Goal: Transaction & Acquisition: Purchase product/service

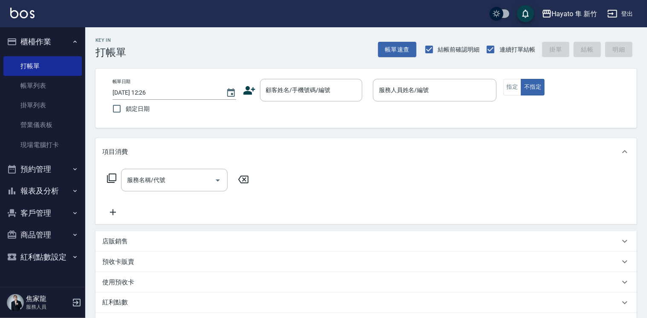
click at [248, 95] on icon at bounding box center [249, 90] width 13 height 13
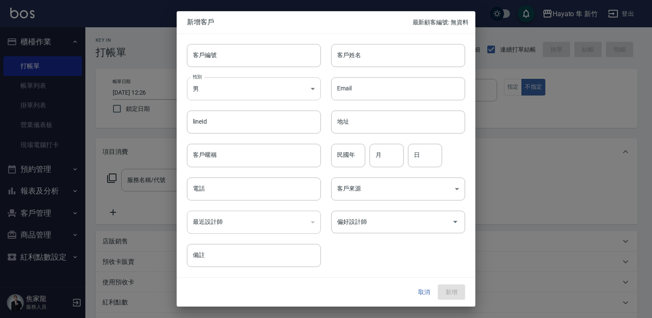
click at [246, 89] on body "[PERSON_NAME] 新竹 登出 櫃檯作業 打帳單 帳單列表 掛單列表 營業儀表板 現場電腦打卡 預約管理 預約管理 報表及分析 報表目錄 店家日報表 …" at bounding box center [326, 223] width 652 height 446
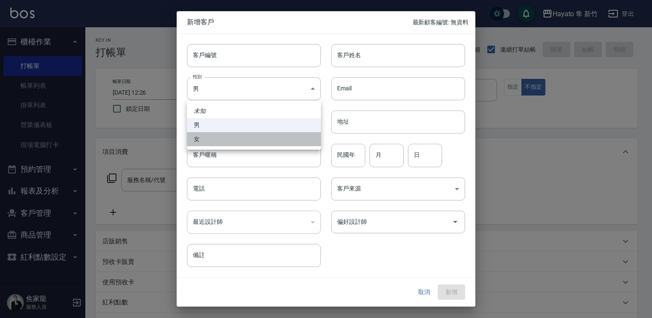
click at [236, 133] on li "女" at bounding box center [254, 139] width 134 height 14
type input "[DEMOGRAPHIC_DATA]"
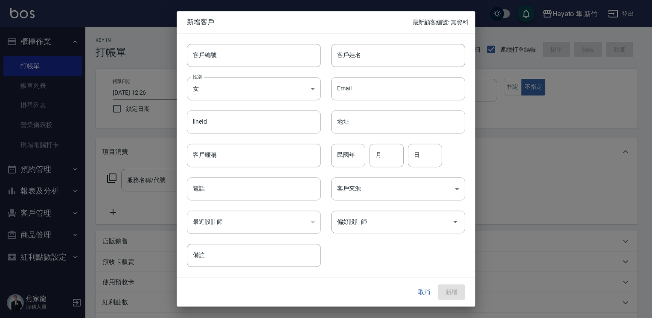
click at [370, 38] on div "新增客戶 最新顧客編號: 無資料 客戶編號 客戶編號 客戶姓名 客戶姓名 性別 女 [DEMOGRAPHIC_DATA] 性別 Email Email lin…" at bounding box center [326, 159] width 299 height 296
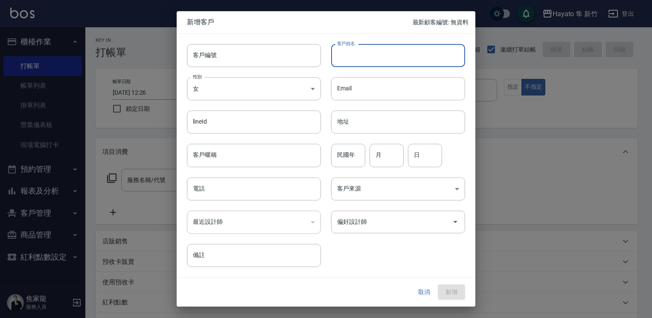
drag, startPoint x: 374, startPoint y: 41, endPoint x: 348, endPoint y: 50, distance: 27.4
click at [348, 50] on input "客戶姓名" at bounding box center [398, 55] width 134 height 23
type input "全[PERSON_NAME]"
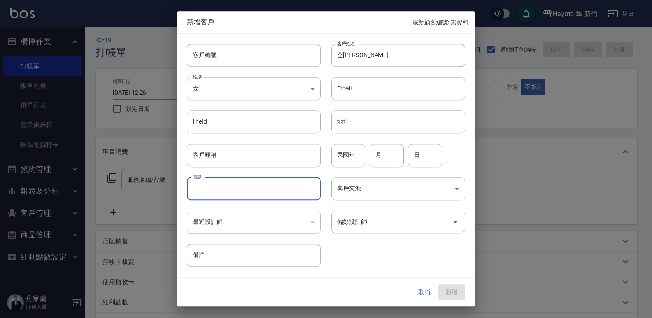
click at [229, 183] on input "電話" at bounding box center [254, 188] width 134 height 23
type input "0902162602"
click at [370, 175] on div "客戶來源 ​ 客戶來源" at bounding box center [393, 183] width 144 height 33
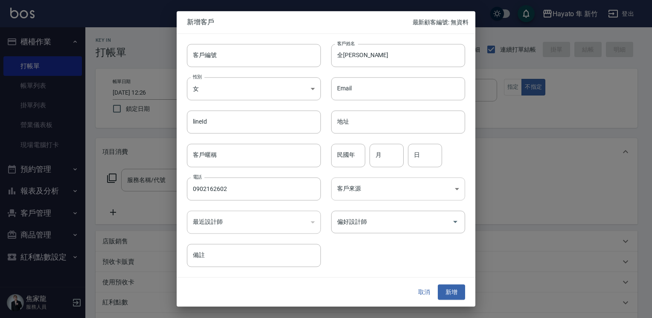
click at [374, 188] on body "[PERSON_NAME] 新竹 登出 櫃檯作業 打帳單 帳單列表 掛單列表 營業儀表板 現場電腦打卡 預約管理 預約管理 報表及分析 報表目錄 店家日報表 …" at bounding box center [326, 223] width 652 height 446
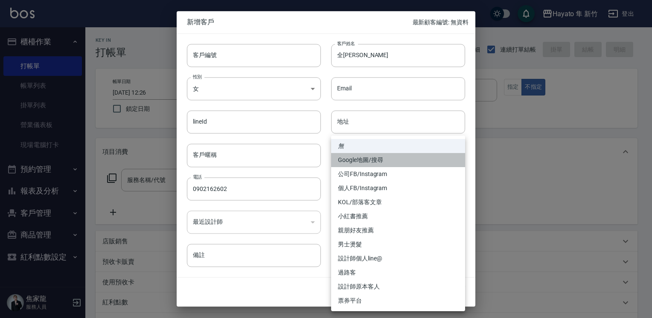
click at [377, 158] on li "Google地圖/搜尋" at bounding box center [398, 160] width 134 height 14
type input "Google地圖/搜尋"
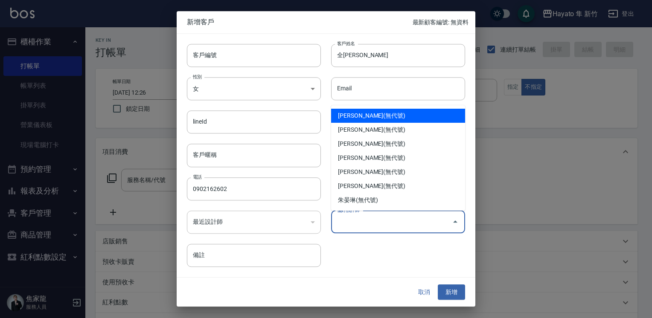
click at [359, 217] on div "偏好設計師 偏好設計師" at bounding box center [398, 222] width 134 height 23
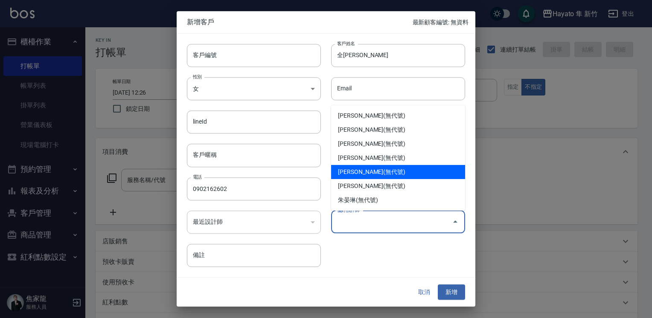
click at [368, 172] on li "[PERSON_NAME](無代號)" at bounding box center [398, 172] width 134 height 14
type input "焦家龍"
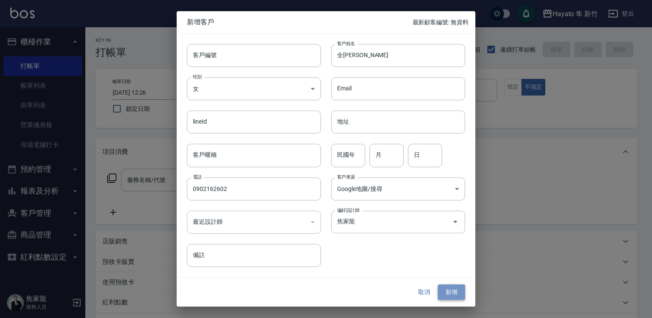
click at [448, 293] on button "新增" at bounding box center [451, 292] width 27 height 16
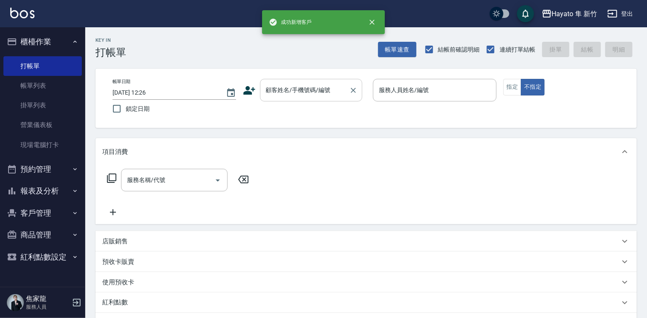
click at [302, 94] on input "顧客姓名/手機號碼/編號" at bounding box center [305, 90] width 82 height 15
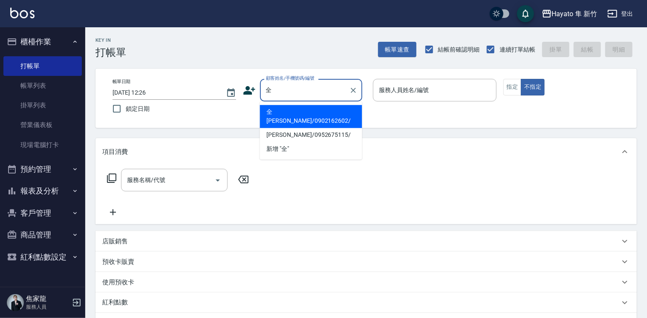
click at [296, 112] on li "全[PERSON_NAME]/0902162602/" at bounding box center [311, 116] width 102 height 23
type input "全[PERSON_NAME]/0902162602/"
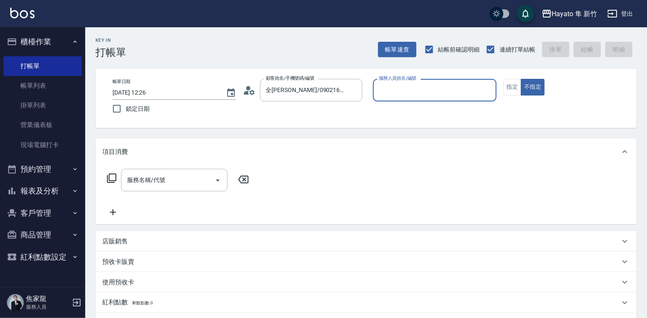
type input "En(無代號)"
click at [215, 183] on icon "Open" at bounding box center [218, 180] width 10 height 10
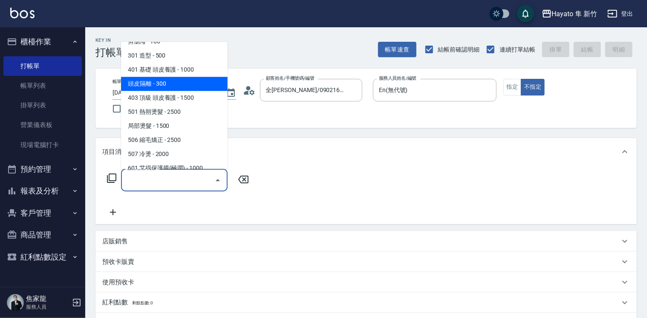
scroll to position [128, 0]
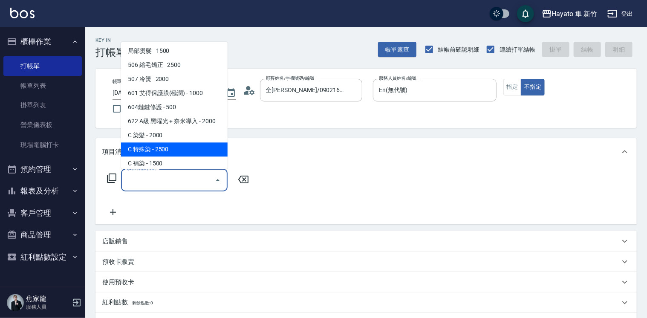
click at [184, 147] on span "C 特殊染 - 2500" at bounding box center [174, 149] width 107 height 14
type input "C 特殊染(703)"
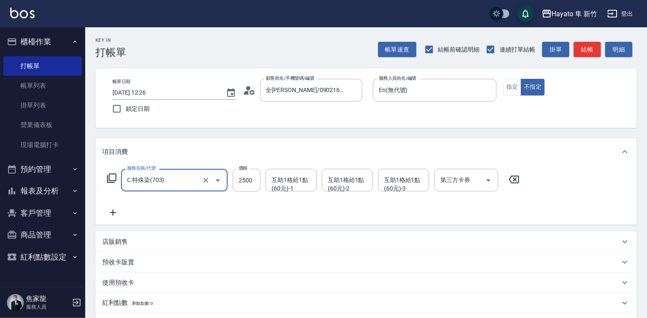
click at [108, 219] on div "服務名稱/代號 C 特殊染(703) 服務名稱/代號 價格 2500 價格 互助1格給1點(60元)-1 互助1格給1點(60元)-1 互助1格給1點(60元…" at bounding box center [367, 194] width 542 height 59
click at [111, 214] on icon at bounding box center [112, 213] width 21 height 10
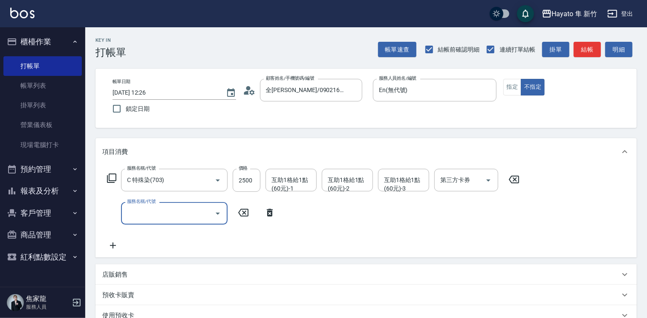
click at [220, 211] on icon "Open" at bounding box center [218, 214] width 10 height 10
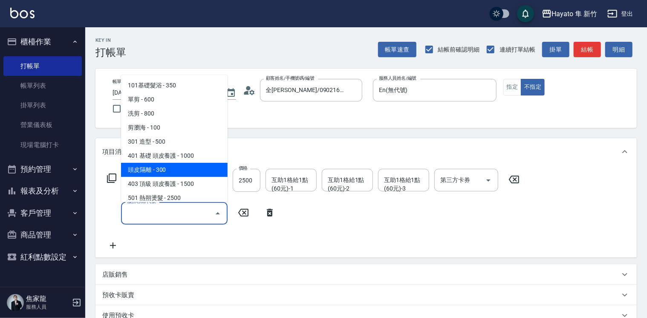
click at [174, 171] on span "頭皮隔離 - 300" at bounding box center [174, 170] width 107 height 14
type input "頭皮隔離(402)"
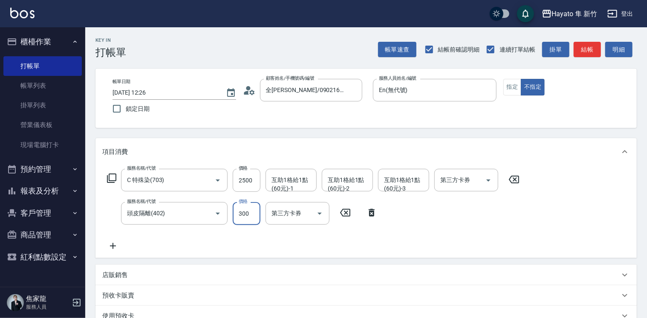
click at [246, 218] on input "300" at bounding box center [247, 213] width 28 height 23
type input "200"
click at [247, 189] on input "2500" at bounding box center [247, 180] width 28 height 23
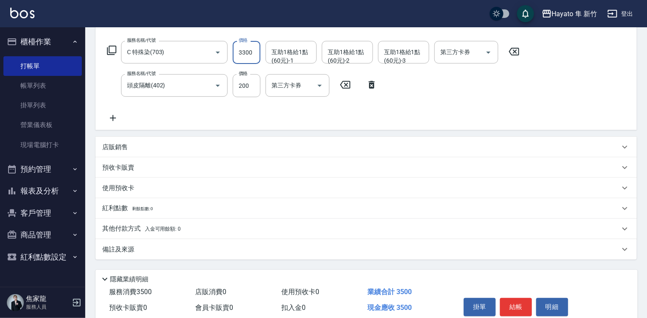
type input "3300"
click at [157, 254] on div "備註及來源" at bounding box center [361, 249] width 518 height 9
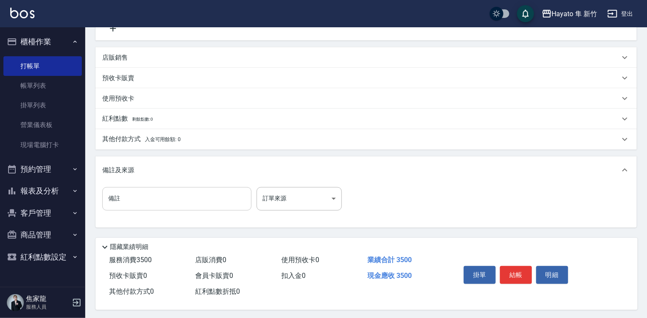
scroll to position [222, 0]
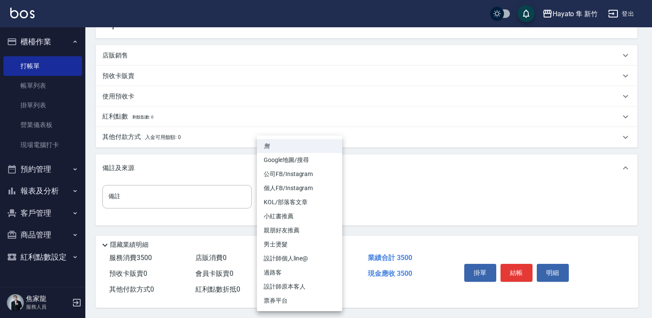
click at [310, 187] on body "Hayato 隼 新竹 登出 櫃檯作業 打帳單 帳單列表 掛單列表 營業儀表板 現場電腦打卡 預約管理 預約管理 報表及分析 報表目錄 店家日報表 互助日報表…" at bounding box center [326, 49] width 652 height 538
click at [299, 177] on li "公司FB/Instagram" at bounding box center [299, 174] width 85 height 14
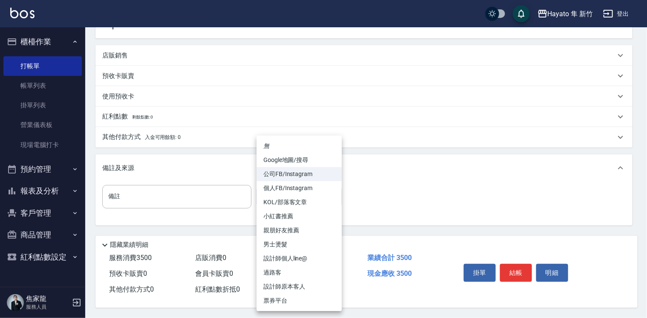
click at [300, 194] on body "Hayato 隼 新竹 登出 櫃檯作業 打帳單 帳單列表 掛單列表 營業儀表板 現場電腦打卡 預約管理 預約管理 報表及分析 報表目錄 店家日報表 互助日報表…" at bounding box center [323, 49] width 647 height 538
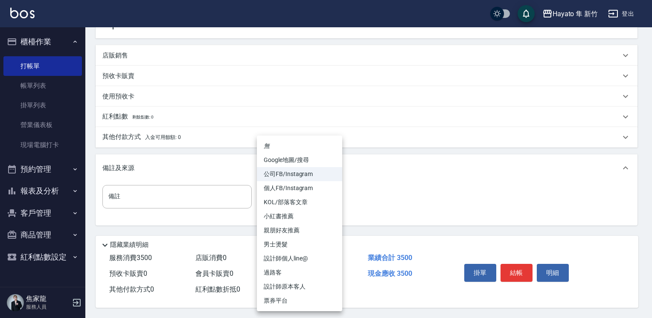
click at [288, 161] on li "Google地圖/搜尋" at bounding box center [299, 160] width 85 height 14
type input "Google地圖/搜尋"
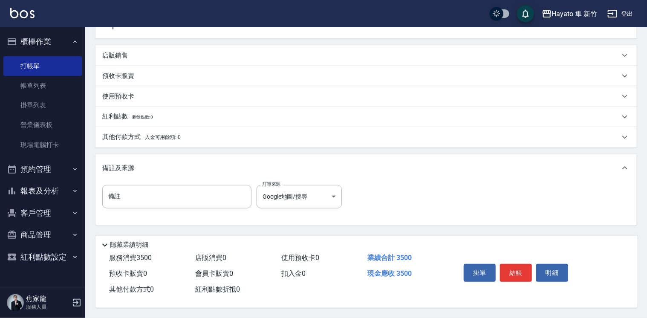
click at [124, 134] on p "其他付款方式 入金可用餘額: 0" at bounding box center [141, 137] width 78 height 9
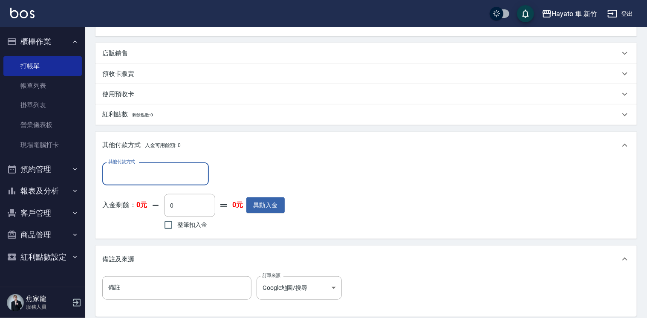
scroll to position [0, 0]
click at [148, 177] on input "其他付款方式" at bounding box center [155, 173] width 99 height 15
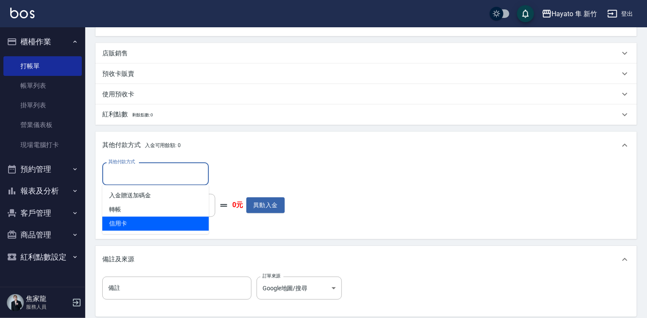
click at [142, 221] on span "信用卡" at bounding box center [155, 224] width 107 height 14
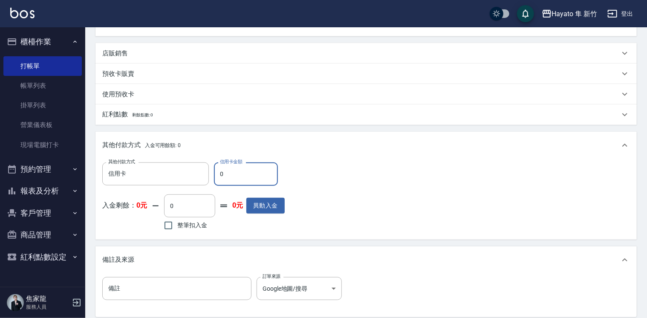
type input "信用卡"
drag, startPoint x: 227, startPoint y: 174, endPoint x: 218, endPoint y: 174, distance: 9.0
click at [218, 174] on input "0" at bounding box center [246, 173] width 64 height 23
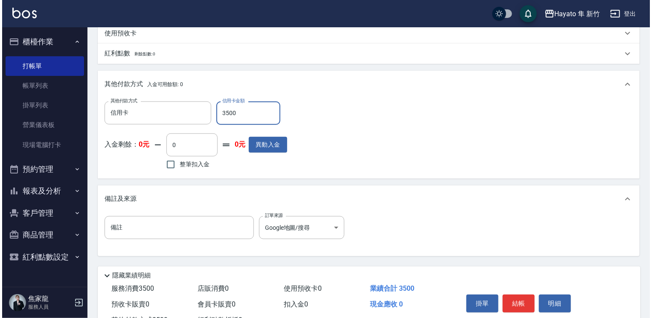
scroll to position [307, 0]
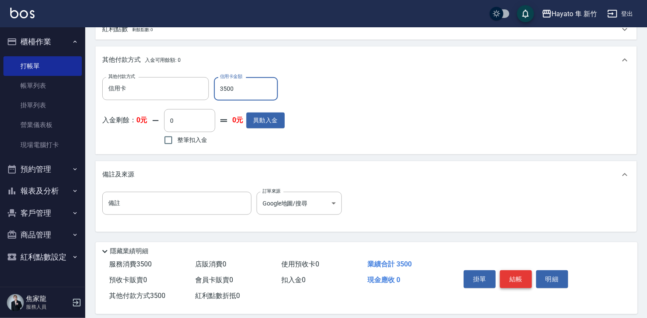
type input "3500"
click at [519, 276] on button "結帳" at bounding box center [516, 279] width 32 height 18
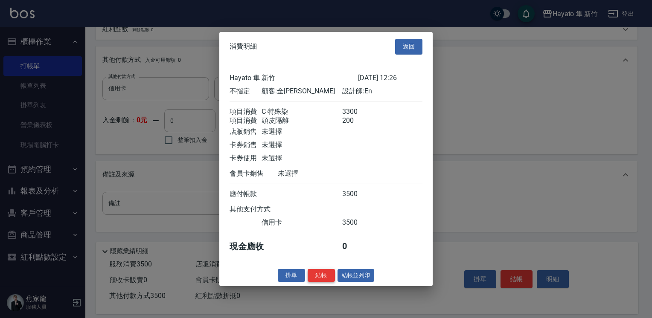
click at [322, 279] on button "結帳" at bounding box center [320, 275] width 27 height 13
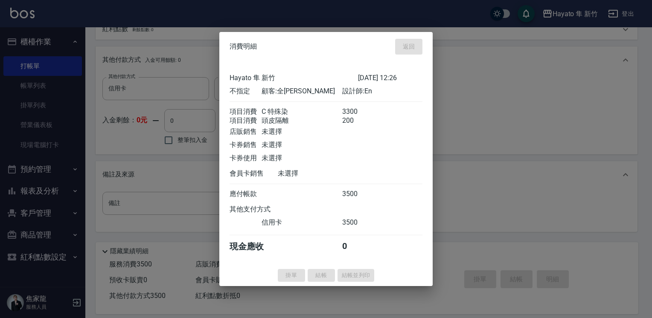
type input "[DATE] 13:31"
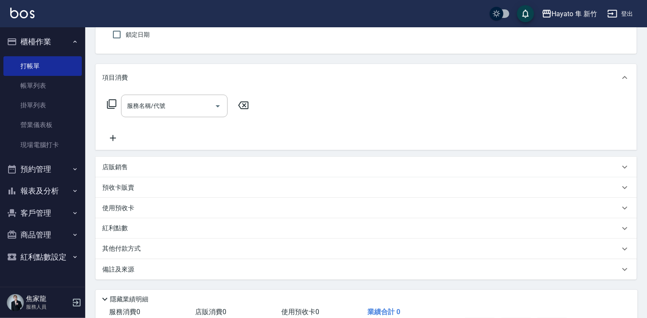
scroll to position [128, 0]
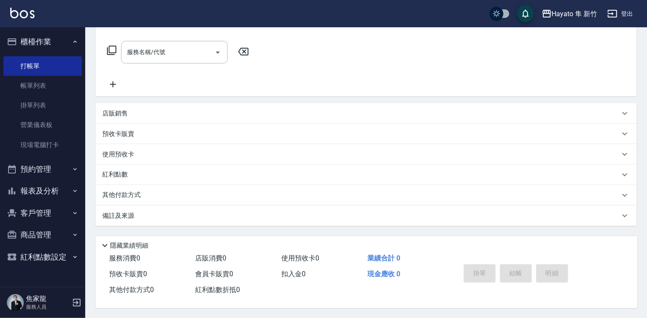
click at [68, 194] on button "報表及分析" at bounding box center [42, 191] width 78 height 22
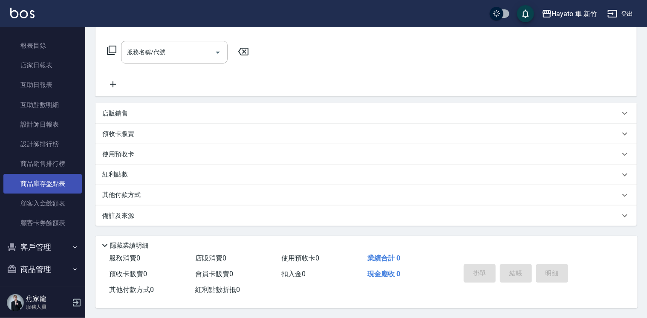
scroll to position [194, 0]
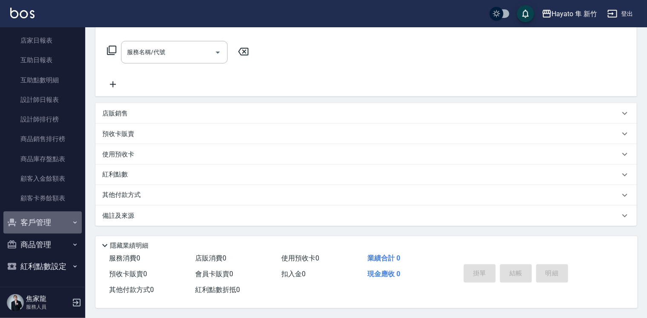
click at [61, 220] on button "客戶管理" at bounding box center [42, 223] width 78 height 22
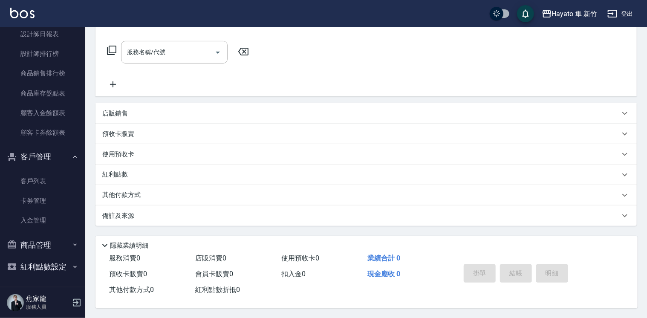
scroll to position [261, 0]
click at [46, 189] on link "客戶列表" at bounding box center [42, 181] width 78 height 20
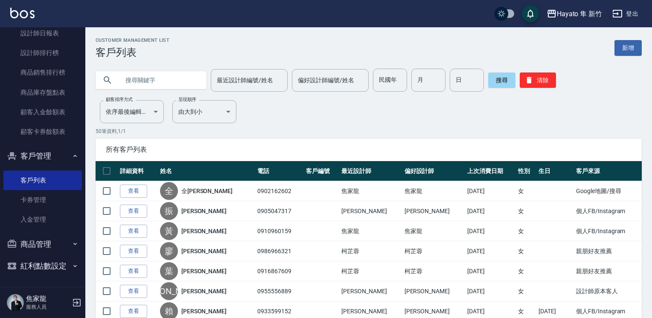
click at [138, 74] on input "text" at bounding box center [159, 80] width 80 height 23
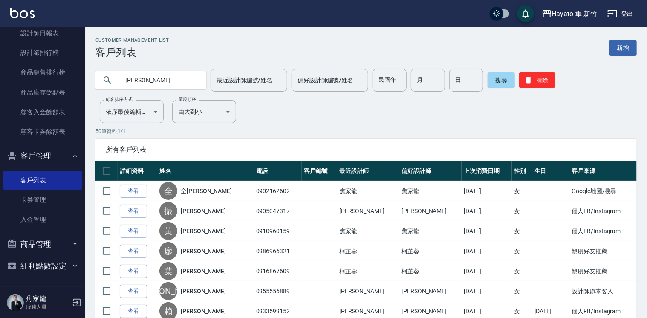
type input "[PERSON_NAME]"
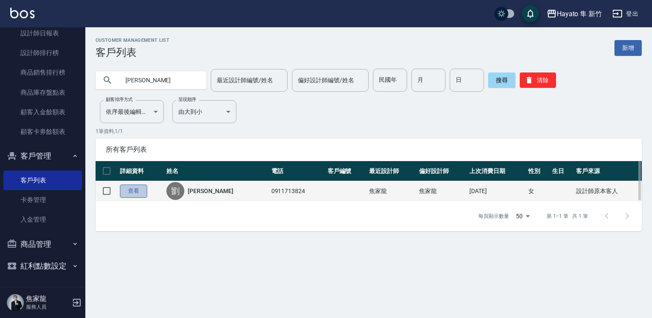
click at [142, 192] on link "查看" at bounding box center [133, 191] width 27 height 13
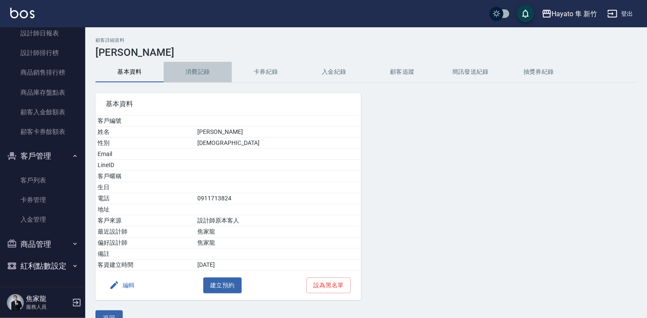
click at [198, 67] on button "消費記錄" at bounding box center [198, 72] width 68 height 20
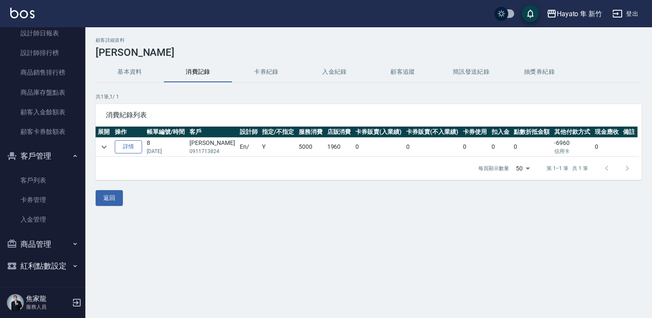
click at [128, 149] on link "詳情" at bounding box center [128, 146] width 27 height 13
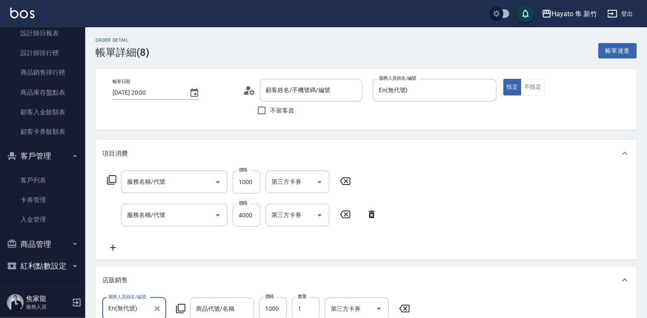
type input "[DATE] 20:00"
type input "En(無代號)"
type input "設計師原本客人"
type input "綠洲之泉1000ML"
type input "MOYU_補色慕[PERSON_NAME](煙薰粉)"
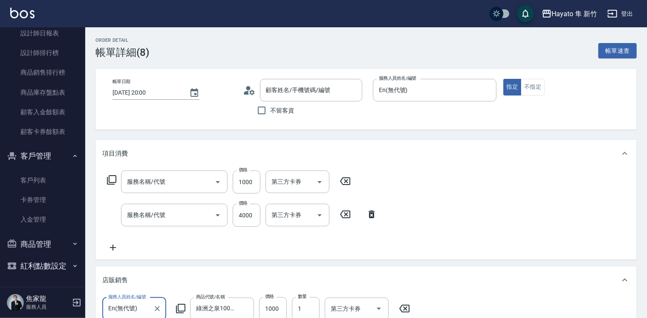
type input "601 艾得保護膜(極潤)(601)"
type input "C 特殊染(703)"
type input "[PERSON_NAME]/0911713824/"
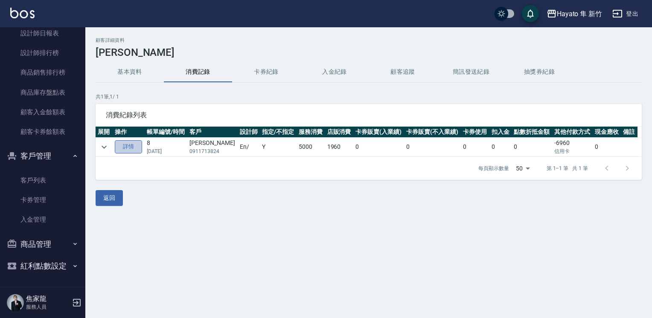
click at [135, 146] on link "詳情" at bounding box center [128, 146] width 27 height 13
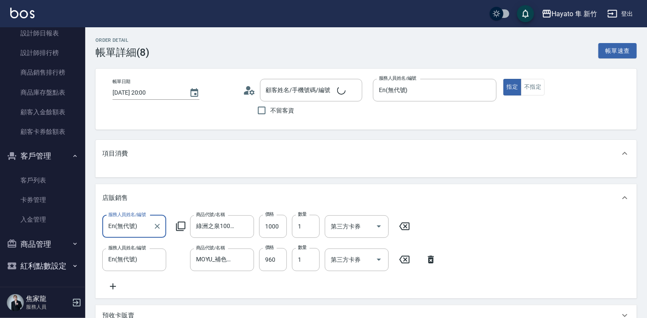
type input "[PERSON_NAME]/0911713824/"
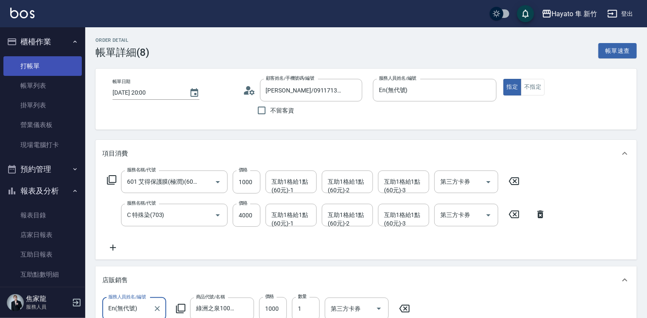
click at [65, 64] on link "打帳單" at bounding box center [42, 66] width 78 height 20
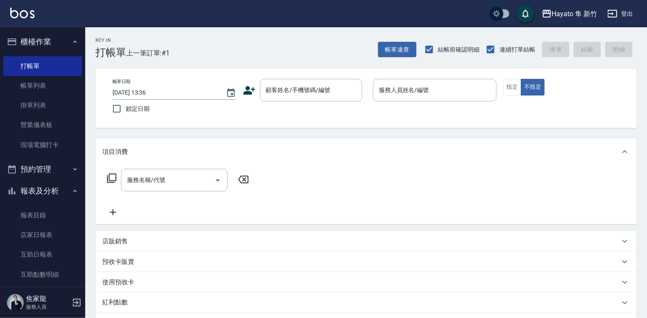
drag, startPoint x: 144, startPoint y: -26, endPoint x: 133, endPoint y: -32, distance: 12.6
click at [133, 0] on html "Hayato 隼 新竹 登出 櫃檯作業 打帳單 帳單列表 掛單列表 營業儀表板 現場電腦打卡 預約管理 預約管理 報表及分析 報表目錄 店家日報表 互助日報表…" at bounding box center [323, 223] width 647 height 446
click at [247, 91] on icon at bounding box center [249, 90] width 12 height 9
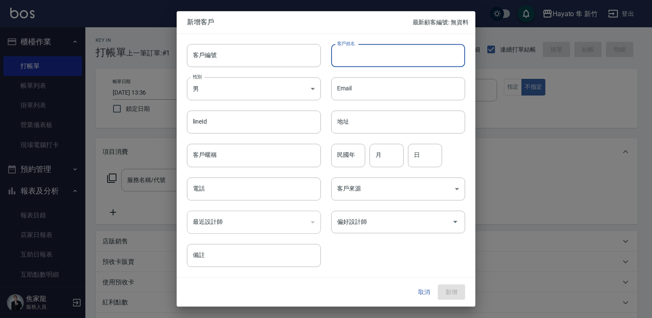
click at [334, 55] on input "客戶姓名" at bounding box center [398, 55] width 134 height 23
drag, startPoint x: 334, startPoint y: 50, endPoint x: 434, endPoint y: 64, distance: 100.3
click at [434, 64] on input "夏[PERSON_NAME]" at bounding box center [398, 55] width 134 height 23
type input "夏[PERSON_NAME]"
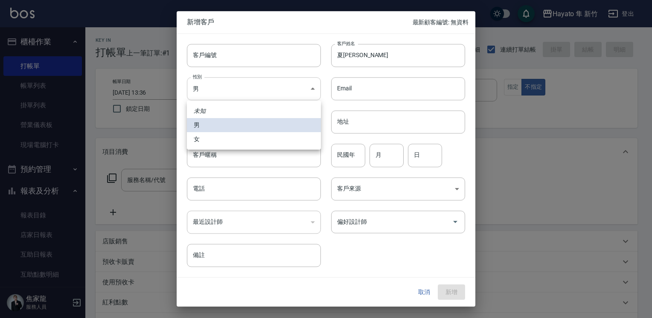
click at [262, 90] on body "Hayato 隼 新竹 登出 櫃檯作業 打帳單 帳單列表 掛單列表 營業儀表板 現場電腦打卡 預約管理 預約管理 報表及分析 報表目錄 店家日報表 互助日報表…" at bounding box center [326, 223] width 652 height 446
click at [273, 142] on li "女" at bounding box center [254, 139] width 134 height 14
type input "[DEMOGRAPHIC_DATA]"
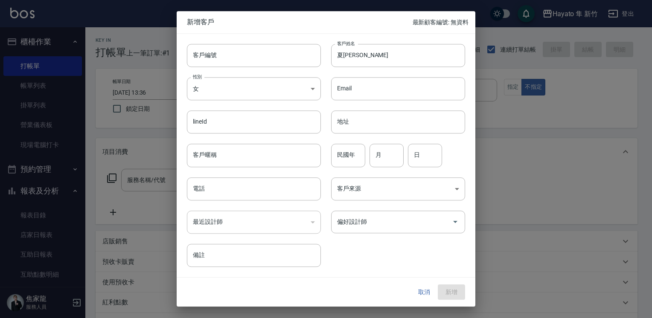
click at [249, 225] on div "​" at bounding box center [254, 222] width 134 height 23
click at [237, 185] on input "電話" at bounding box center [254, 188] width 134 height 23
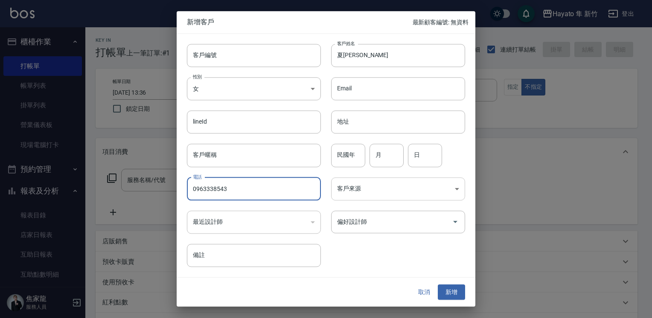
type input "0963338543"
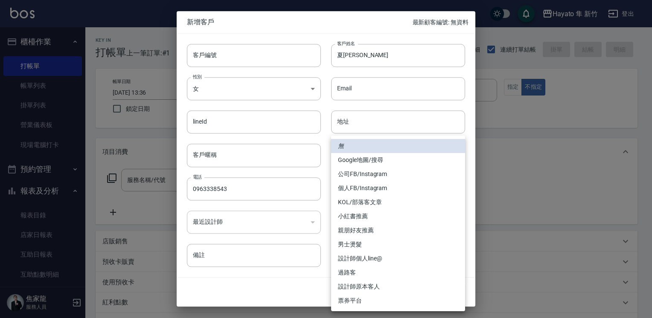
click at [351, 187] on body "Hayato 隼 新竹 登出 櫃檯作業 打帳單 帳單列表 掛單列表 營業儀表板 現場電腦打卡 預約管理 預約管理 報表及分析 報表目錄 店家日報表 互助日報表…" at bounding box center [326, 223] width 652 height 446
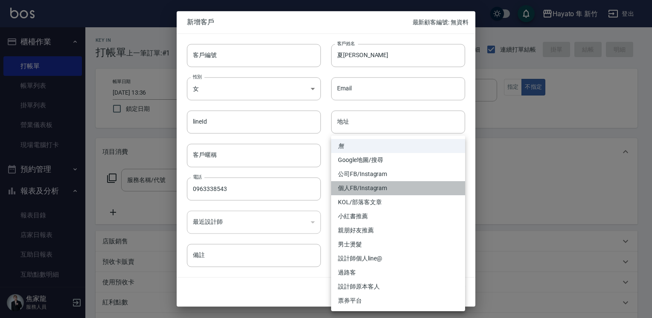
click at [368, 186] on li "個人FB/Instagram" at bounding box center [398, 188] width 134 height 14
type input "個人FB/Instagram"
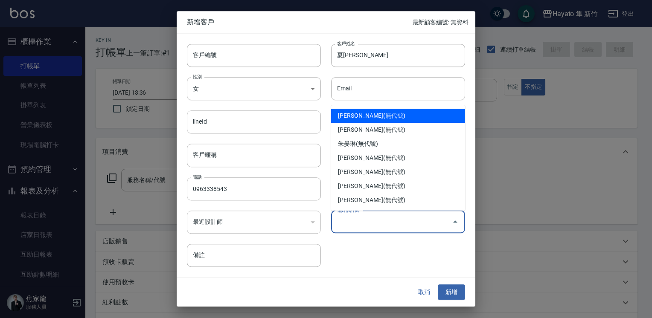
click at [363, 216] on input "偏好設計師" at bounding box center [391, 222] width 113 height 15
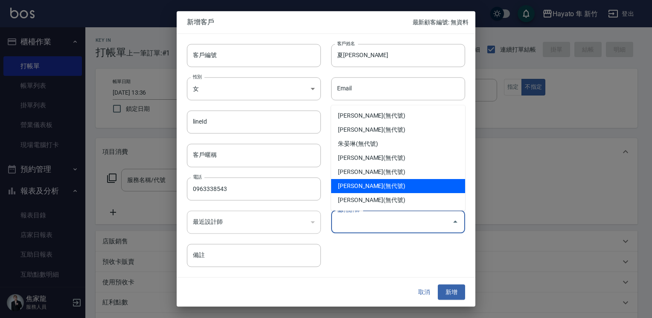
click at [373, 183] on li "[PERSON_NAME](無代號)" at bounding box center [398, 186] width 134 height 14
type input "[PERSON_NAME]"
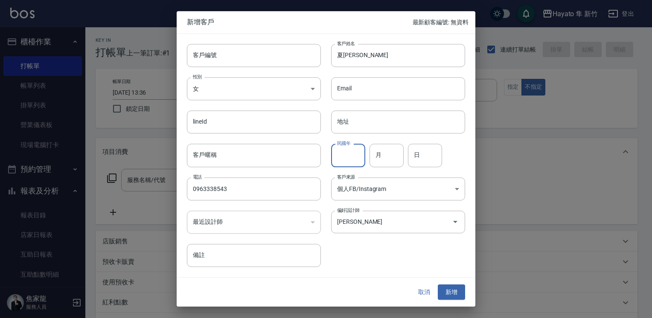
click at [362, 153] on input "民國年" at bounding box center [348, 155] width 34 height 23
type input "69"
click at [402, 152] on input "月" at bounding box center [386, 155] width 34 height 23
type input "8"
click at [432, 144] on div "民國年 69 民國年 月 8 月 日 日" at bounding box center [393, 150] width 144 height 33
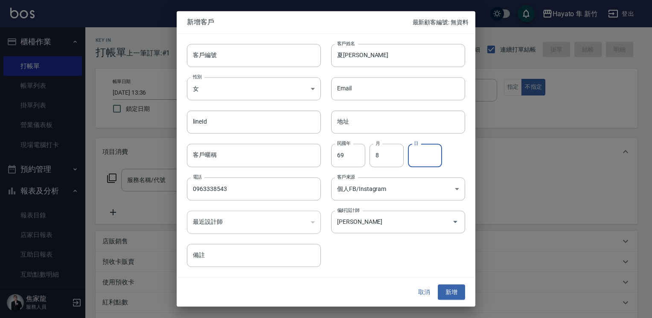
click at [423, 159] on input "日" at bounding box center [425, 155] width 34 height 23
type input "25"
click at [453, 296] on button "新增" at bounding box center [451, 292] width 27 height 16
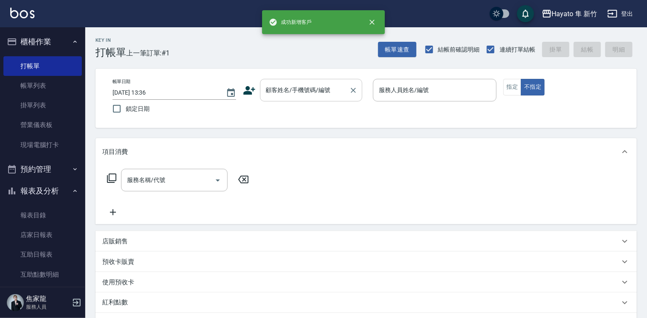
click at [281, 82] on div "顧客姓名/手機號碼/編號" at bounding box center [311, 90] width 102 height 23
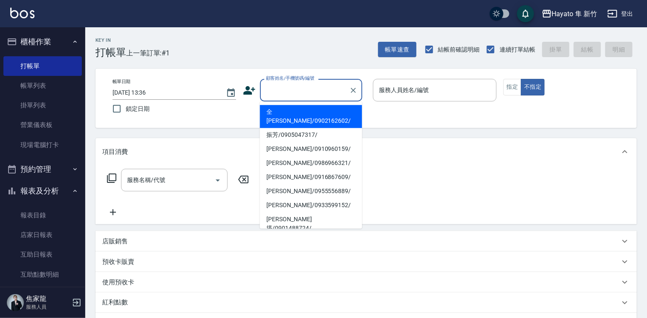
paste input "夏[PERSON_NAME]"
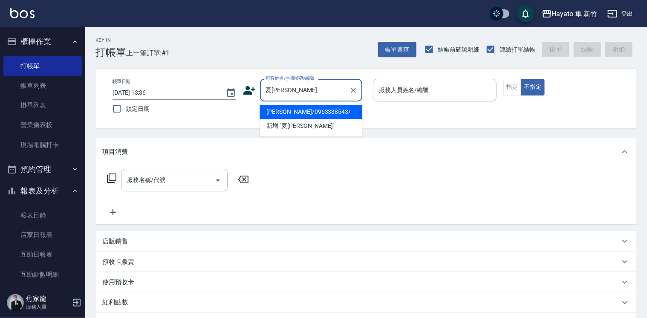
click at [304, 111] on li "[PERSON_NAME]/0963338543/" at bounding box center [311, 112] width 102 height 14
type input "[PERSON_NAME]/0963338543/"
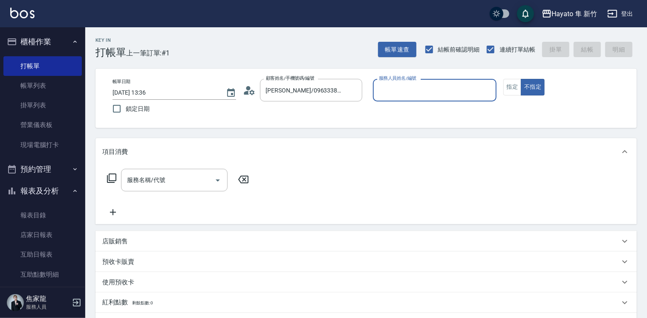
type input "[PERSON_NAME](無代號)"
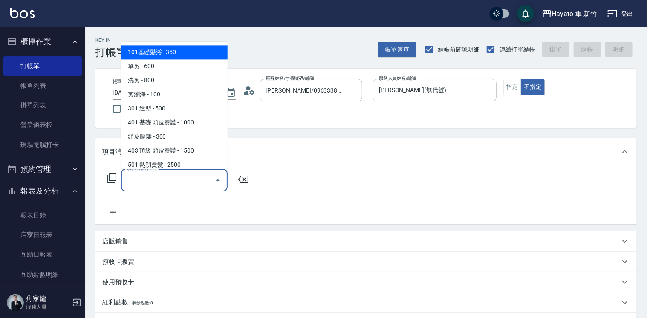
click at [176, 187] on input "服務名稱/代號" at bounding box center [168, 180] width 86 height 15
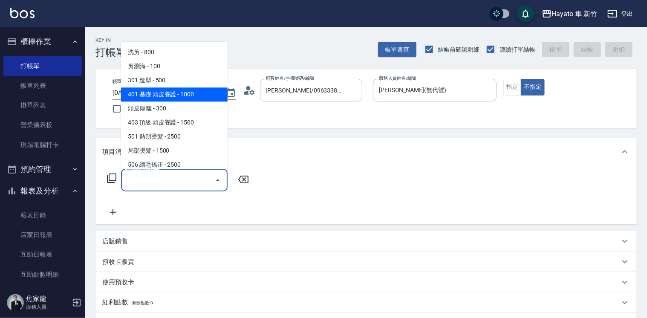
scroll to position [43, 0]
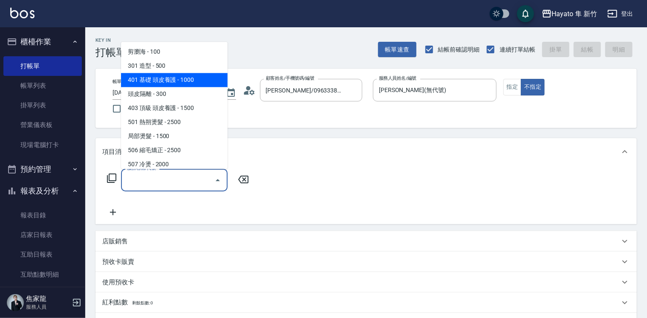
click at [152, 119] on span "501 熱朔燙髮 - 2500" at bounding box center [174, 122] width 107 height 14
type input "501 熱朔燙髮(501)"
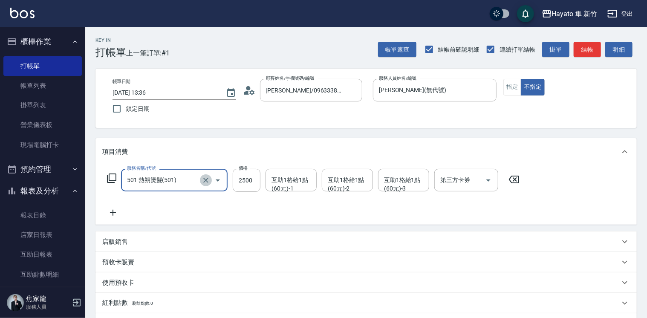
click at [205, 183] on icon "Clear" at bounding box center [206, 180] width 9 height 9
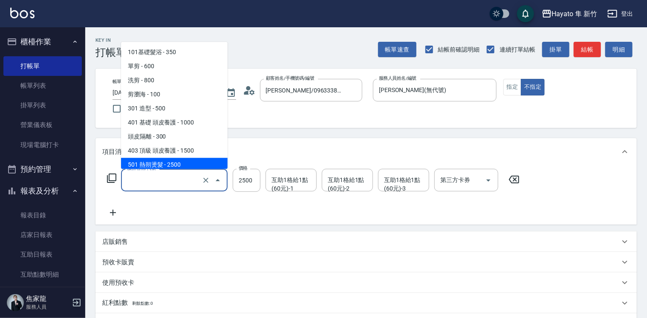
click at [138, 174] on input "服務名稱/代號" at bounding box center [162, 180] width 75 height 15
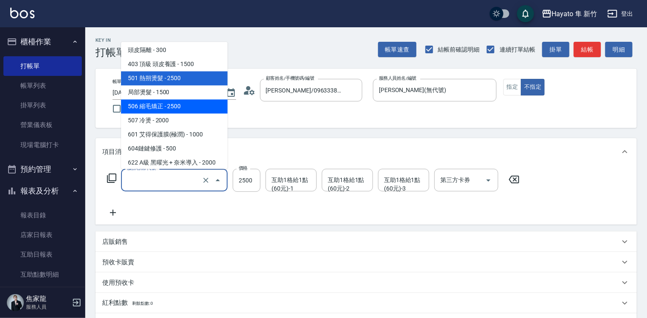
scroll to position [88, 0]
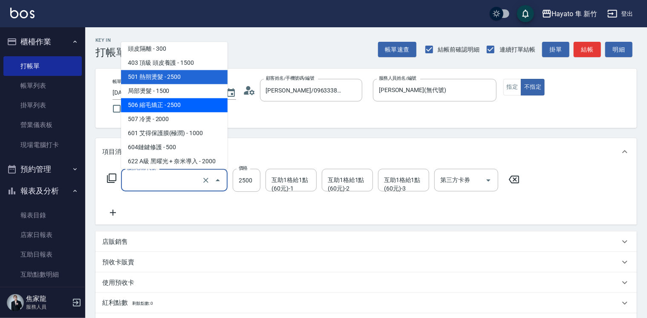
click at [152, 104] on span "506 縮毛矯正 - 2500" at bounding box center [174, 105] width 107 height 14
type input "506 縮毛矯正 (506)"
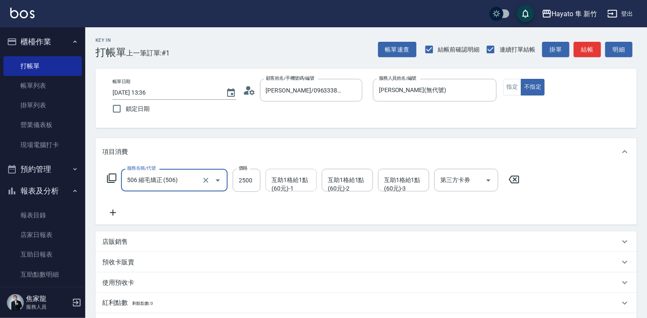
click at [291, 181] on div "互助1格給1點(60元)-1 互助1格給1點(60元)-1" at bounding box center [291, 180] width 51 height 23
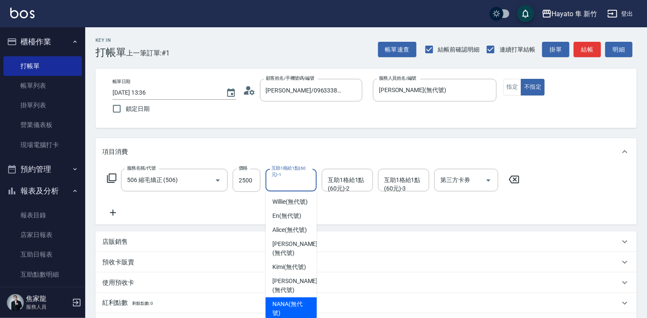
drag, startPoint x: 286, startPoint y: 286, endPoint x: 299, endPoint y: 259, distance: 29.4
click at [289, 298] on div "NANA (無代號)" at bounding box center [291, 309] width 51 height 23
type input "NANA(無代號)"
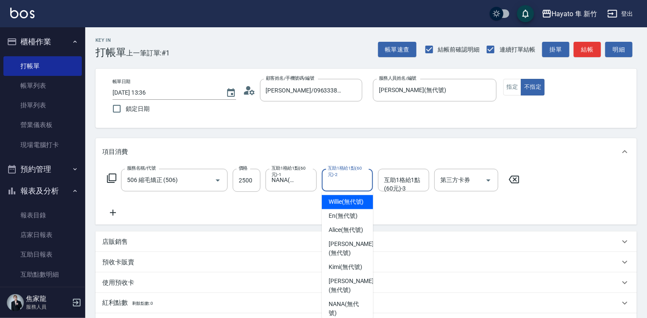
click at [339, 183] on input "互助1格給1點(60元)-2" at bounding box center [347, 180] width 43 height 15
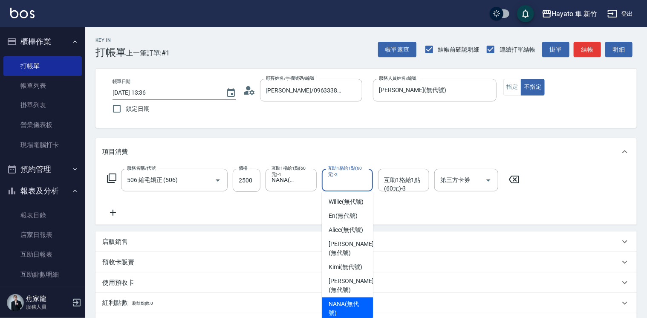
click at [368, 298] on div "NANA (無代號)" at bounding box center [347, 309] width 51 height 23
type input "NANA(無代號)"
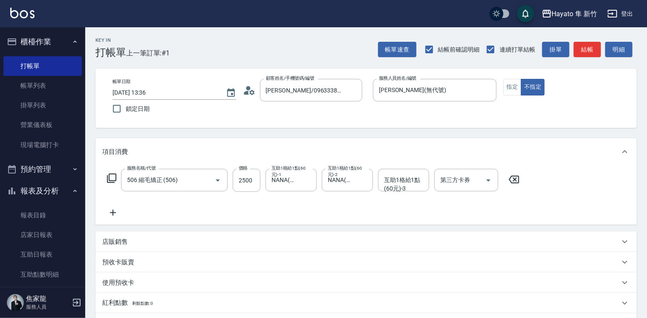
click at [114, 209] on icon at bounding box center [112, 213] width 21 height 10
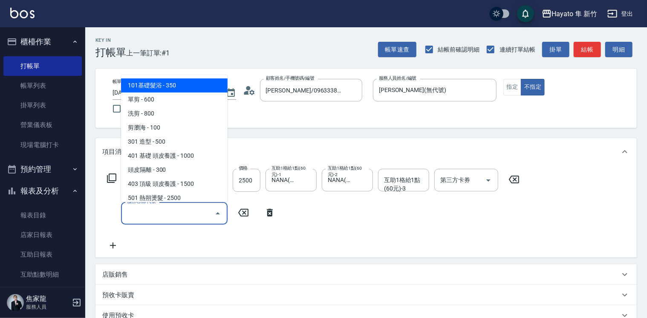
click at [205, 216] on input "服務名稱/代號" at bounding box center [168, 213] width 86 height 15
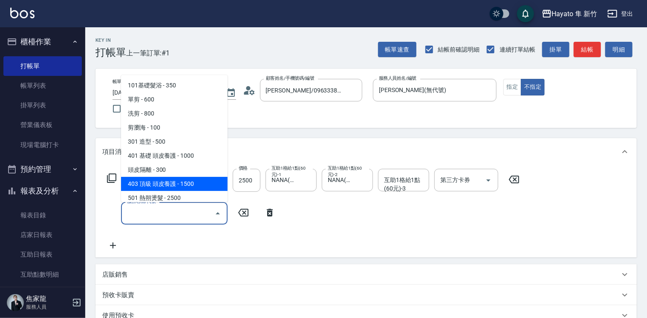
scroll to position [43, 0]
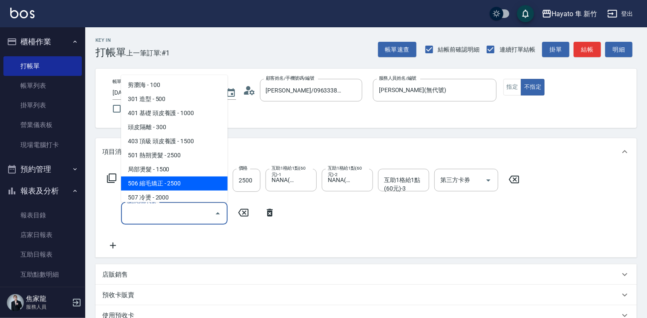
click at [158, 180] on span "506 縮毛矯正 - 2500" at bounding box center [174, 184] width 107 height 14
type input "506 縮毛矯正 (506)"
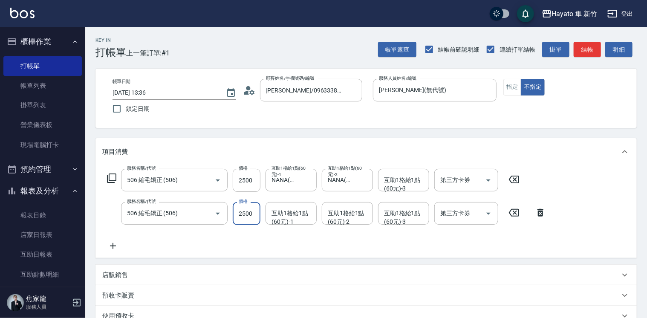
click at [258, 213] on input "2500" at bounding box center [247, 213] width 28 height 23
type input "1980"
click at [254, 183] on input "2500" at bounding box center [247, 180] width 28 height 23
type input "1980"
drag, startPoint x: 232, startPoint y: 246, endPoint x: 251, endPoint y: 236, distance: 21.6
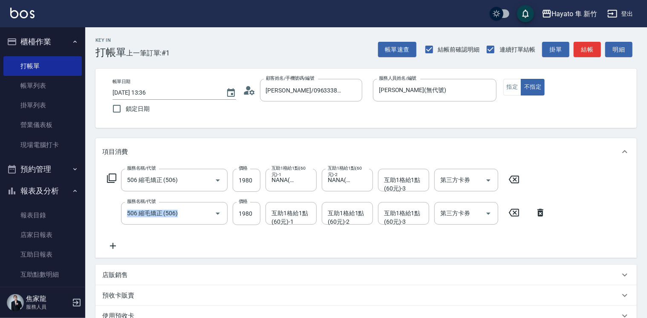
click at [251, 236] on div "服務名稱/代號 506 縮毛矯正 (506) 服務名稱/代號 價格 1980 價格 互助1格給1點(60元)-1 NANA(無代號) 互助1格給1點(60元)…" at bounding box center [326, 210] width 449 height 82
drag, startPoint x: 251, startPoint y: 236, endPoint x: 276, endPoint y: 224, distance: 28.1
click at [276, 224] on div "互助1格給1點(60元)-1" at bounding box center [291, 213] width 51 height 23
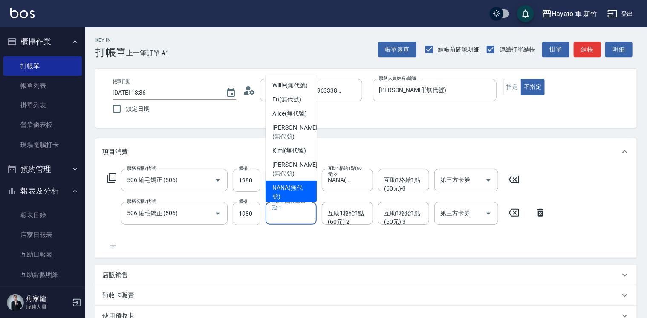
drag, startPoint x: 278, startPoint y: 188, endPoint x: 360, endPoint y: 214, distance: 86.0
click at [280, 187] on span "NANA (無代號)" at bounding box center [291, 192] width 38 height 18
type input "NANA(無代號)"
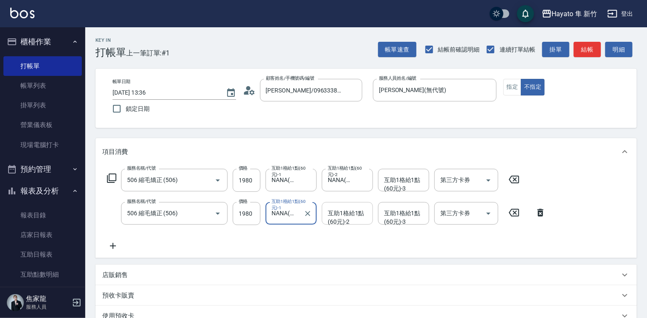
click at [357, 217] on input "互助1格給1點(60元)-2" at bounding box center [347, 213] width 43 height 15
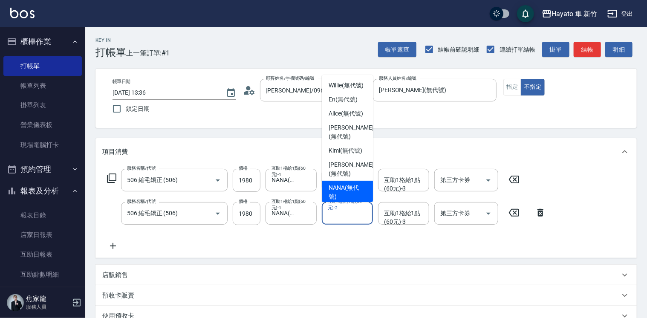
click at [336, 185] on span "NANA (無代號)" at bounding box center [348, 192] width 38 height 18
type input "NANA(無代號)"
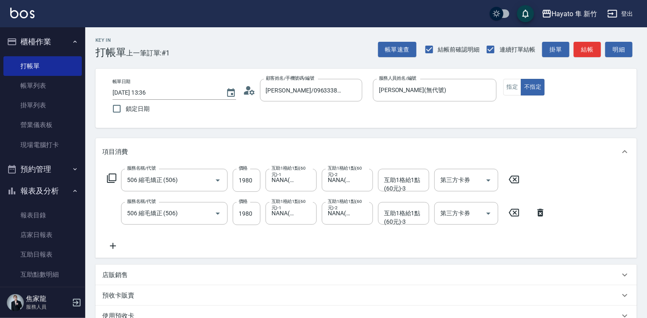
click at [113, 246] on icon at bounding box center [113, 246] width 6 height 6
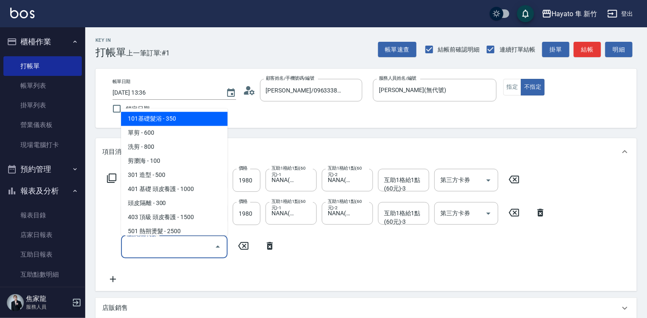
click at [133, 245] on input "服務名稱/代號" at bounding box center [168, 246] width 86 height 15
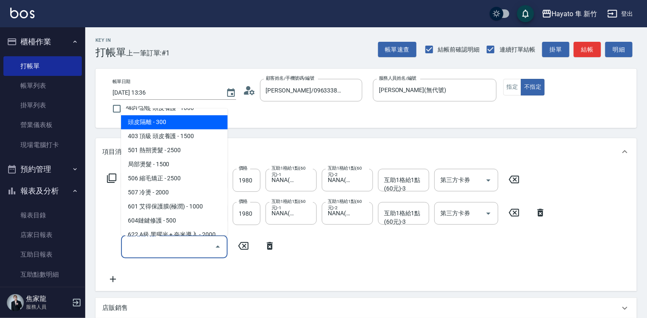
scroll to position [85, 0]
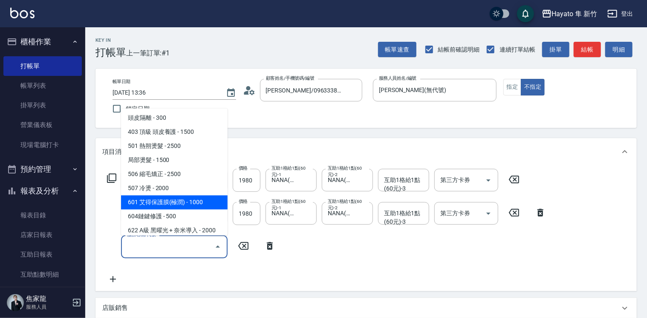
click at [148, 208] on span "601 艾得保護膜(極潤) - 1000" at bounding box center [174, 202] width 107 height 14
type input "601 艾得保護膜(極潤)(601)"
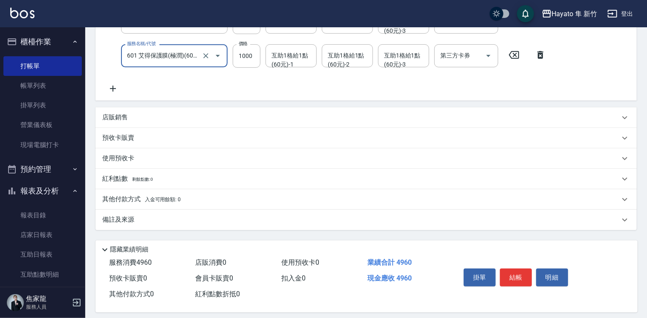
scroll to position [198, 0]
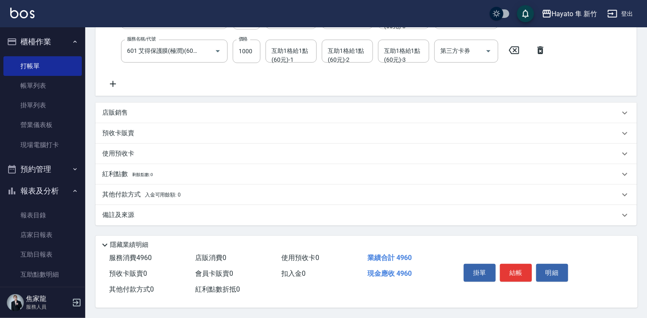
click at [179, 211] on div "備註及來源" at bounding box center [361, 215] width 518 height 9
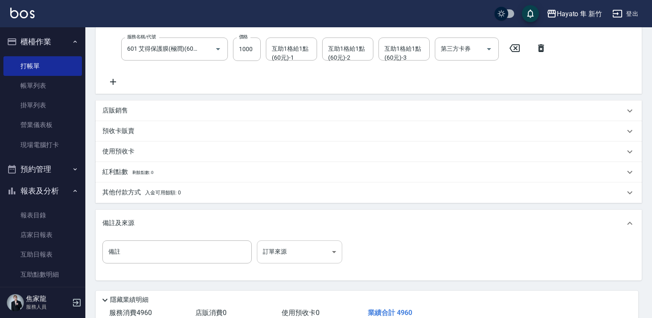
click at [277, 245] on body "Hayato 隼 新竹 登出 櫃檯作業 打帳單 帳單列表 掛單列表 營業儀表板 現場電腦打卡 預約管理 預約管理 報表及分析 報表目錄 店家日報表 互助日報表…" at bounding box center [326, 87] width 652 height 571
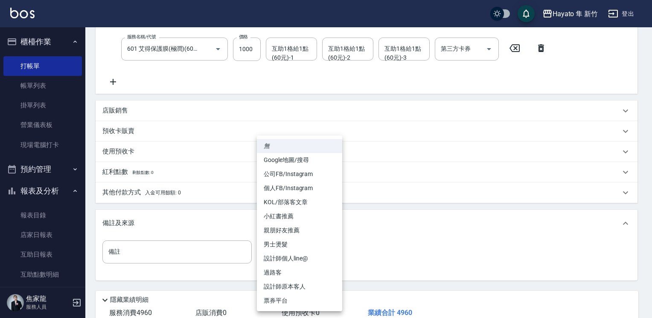
click at [269, 183] on li "個人FB/Instagram" at bounding box center [299, 188] width 85 height 14
type input "個人FB/Instagram"
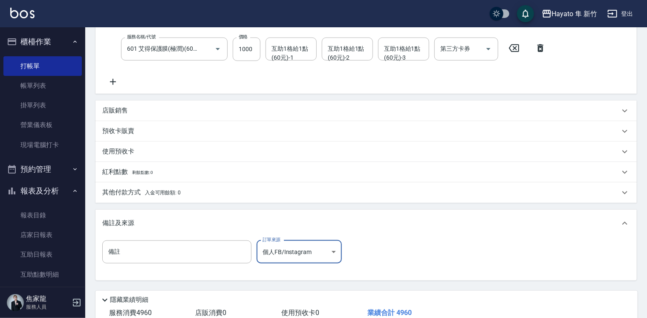
click at [168, 192] on span "入金可用餘額: 0" at bounding box center [163, 193] width 36 height 6
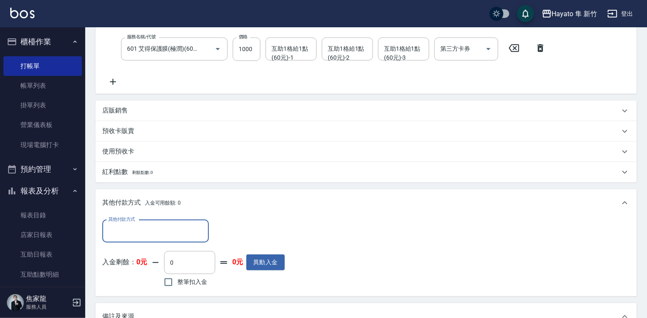
scroll to position [0, 0]
click at [180, 231] on input "其他付款方式" at bounding box center [155, 231] width 99 height 15
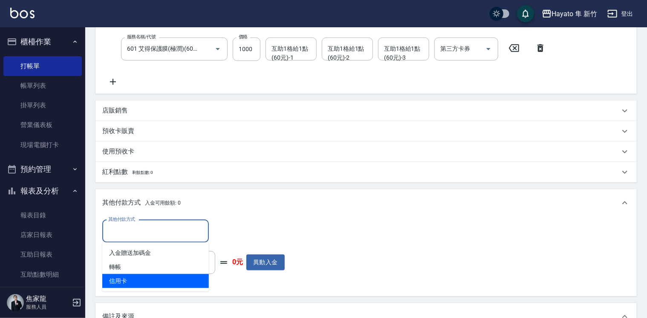
click at [139, 280] on span "信用卡" at bounding box center [155, 281] width 107 height 14
type input "信用卡"
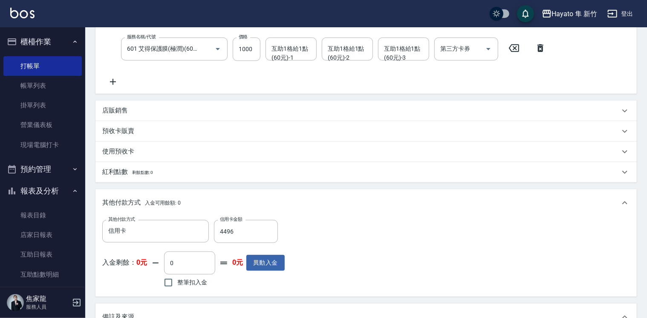
click at [304, 235] on div "其他付款方式 信用卡 其他付款方式 信用卡金額 4496 信用卡金額 入金剩餘： 0元 0 ​ 整筆扣入金 0元 異動入金" at bounding box center [366, 255] width 528 height 70
click at [238, 236] on input "4496" at bounding box center [246, 231] width 64 height 23
type input "4960"
drag, startPoint x: 415, startPoint y: 227, endPoint x: 398, endPoint y: 230, distance: 16.8
click at [406, 230] on div "其他付款方式 信用卡 其他付款方式 信用卡金額 4960 信用卡金額 入金剩餘： 0元 0 ​ 整筆扣入金 0元 異動入金" at bounding box center [366, 255] width 528 height 70
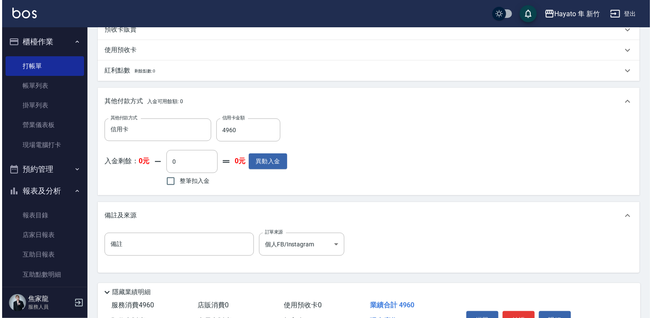
scroll to position [349, 0]
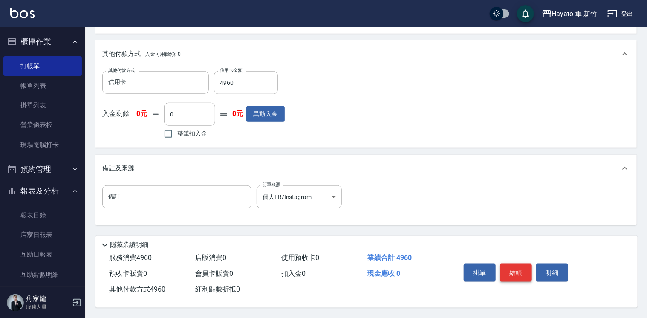
click at [519, 274] on button "結帳" at bounding box center [516, 273] width 32 height 18
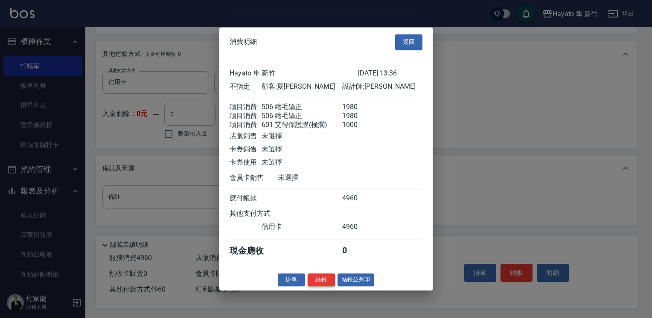
click at [316, 285] on button "結帳" at bounding box center [320, 279] width 27 height 13
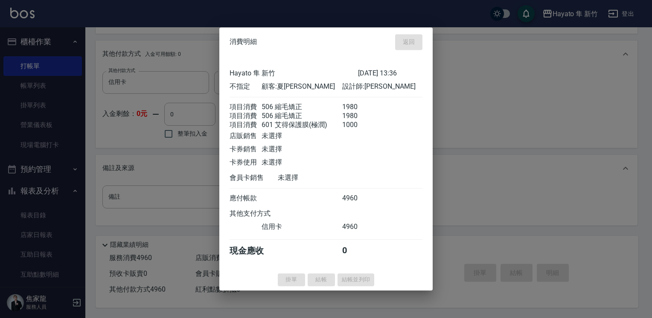
type input "[DATE] 13:44"
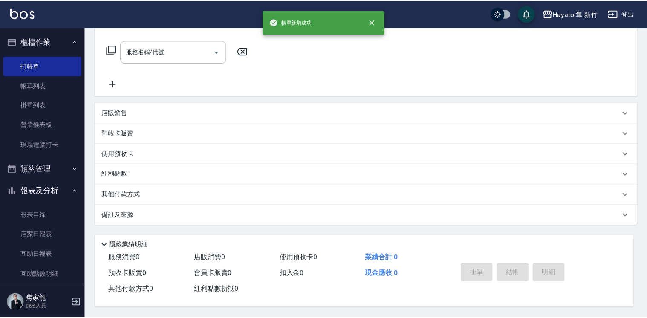
scroll to position [0, 0]
